Goal: Transaction & Acquisition: Purchase product/service

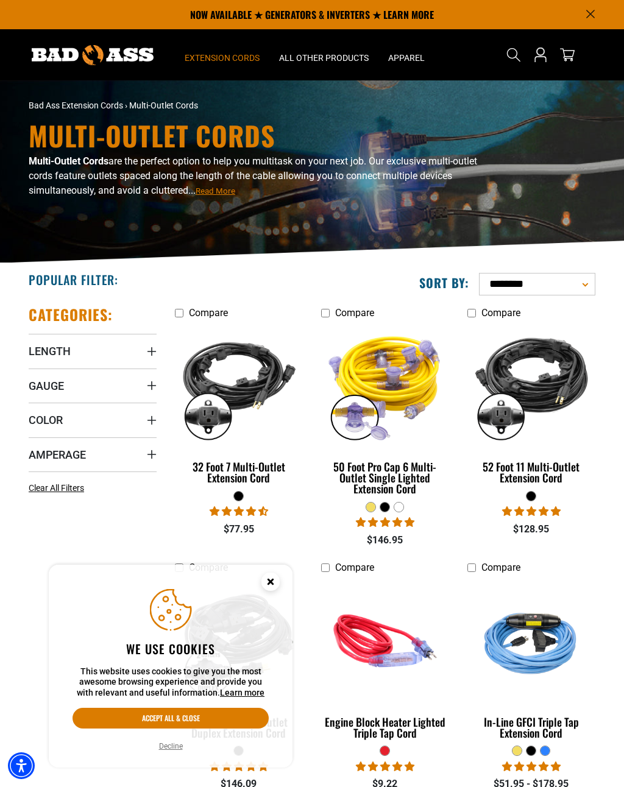
click at [42, 345] on span "Length" at bounding box center [50, 351] width 42 height 14
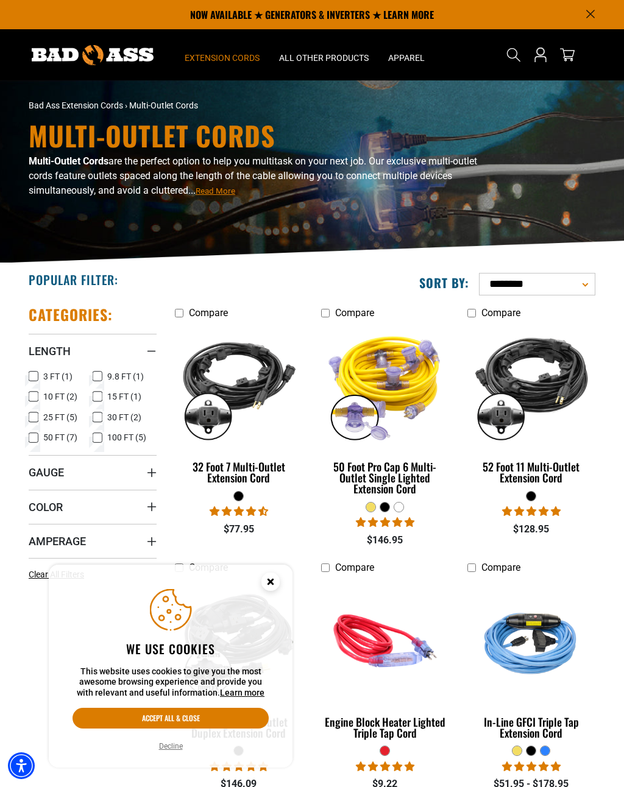
click at [31, 399] on icon at bounding box center [34, 397] width 10 height 16
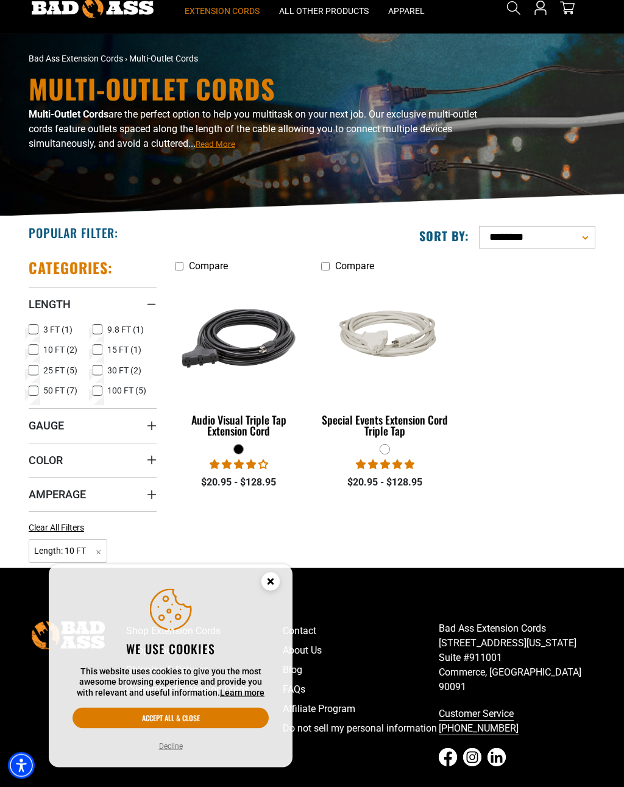
scroll to position [99, 0]
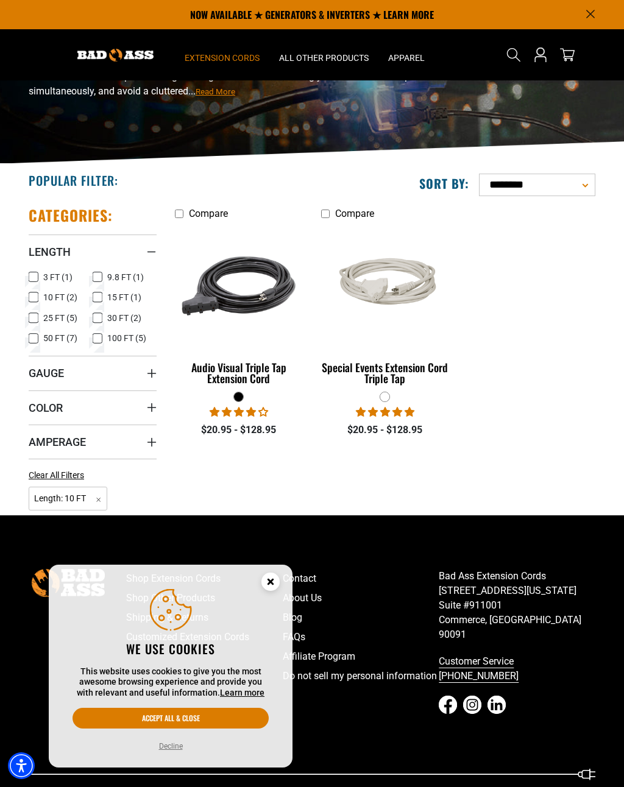
click at [94, 294] on icon at bounding box center [98, 297] width 10 height 16
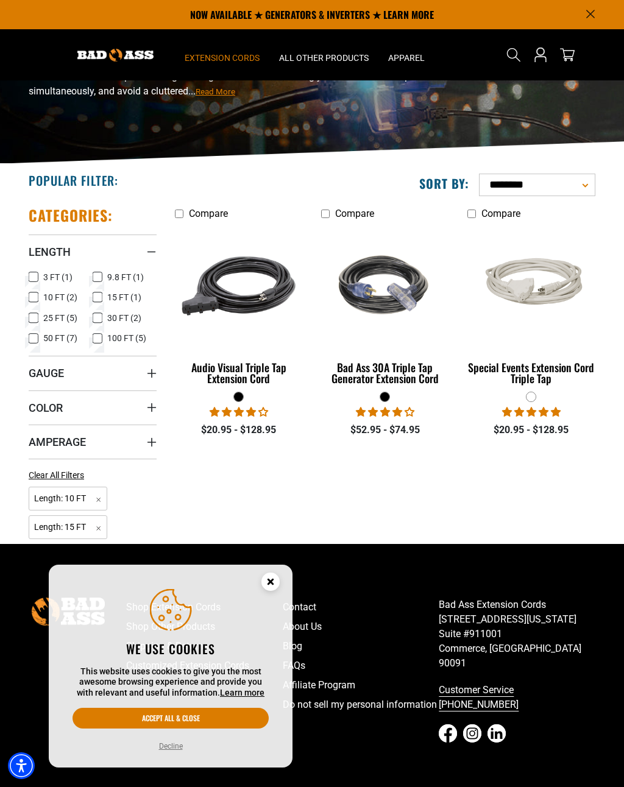
click at [24, 303] on div "Categories: Length Length 3 FT (1) 3 FT (1 product)" at bounding box center [92, 370] width 146 height 348
click at [100, 298] on icon at bounding box center [97, 297] width 7 height 7
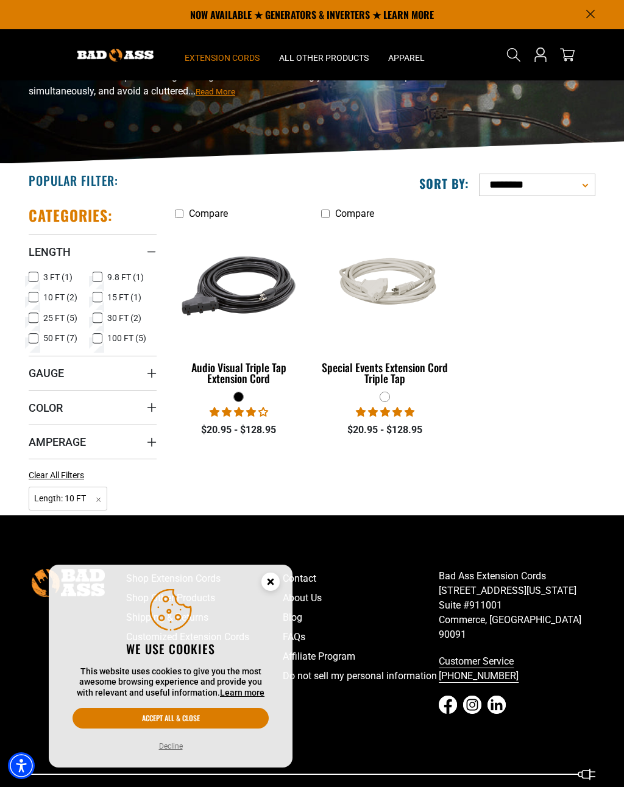
click at [30, 291] on icon at bounding box center [34, 297] width 10 height 16
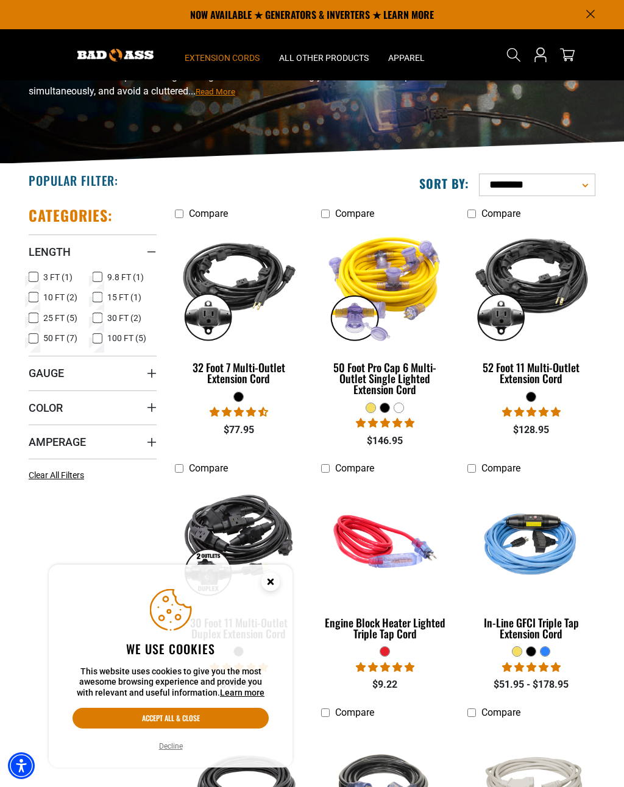
click at [266, 591] on circle "Close this option" at bounding box center [270, 582] width 18 height 18
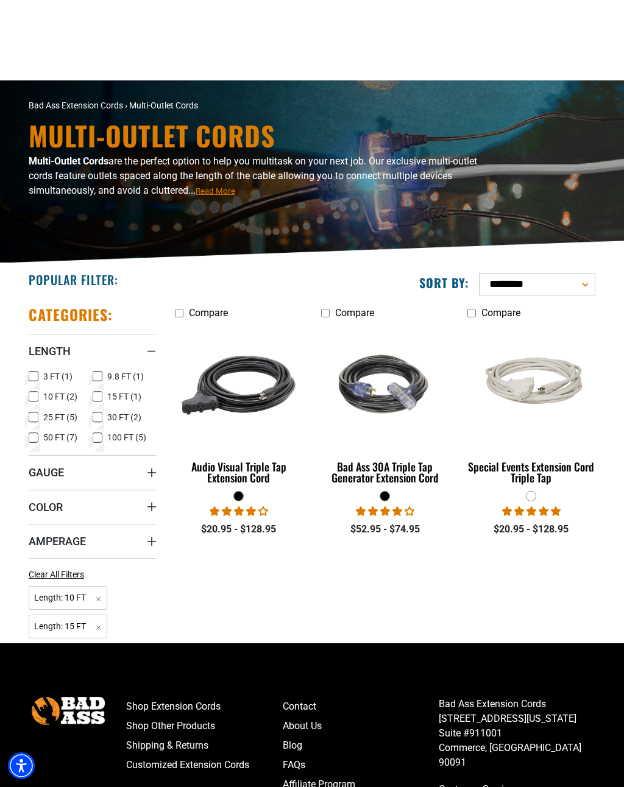
scroll to position [118, 0]
